Goal: Navigation & Orientation: Find specific page/section

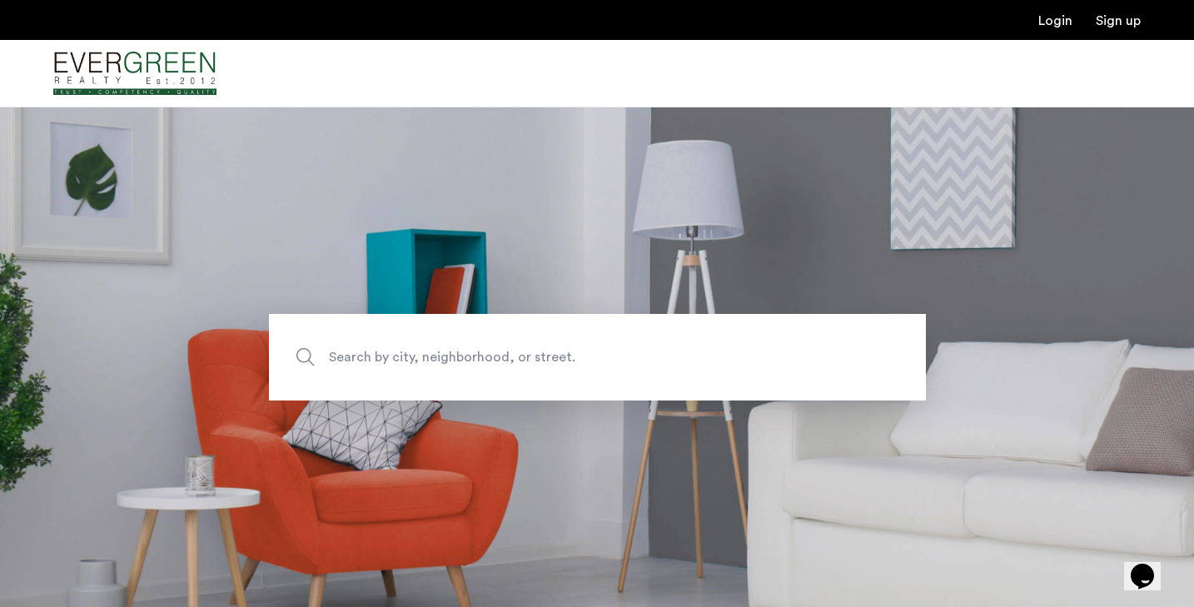
click at [373, 350] on span "Search by city, neighborhood, or street." at bounding box center [559, 357] width 460 height 22
click at [373, 350] on input "Search by city, neighborhood, or street." at bounding box center [597, 357] width 657 height 87
click at [127, 66] on img "Cazamio Logo" at bounding box center [134, 73] width 163 height 62
